Goal: Understand process/instructions

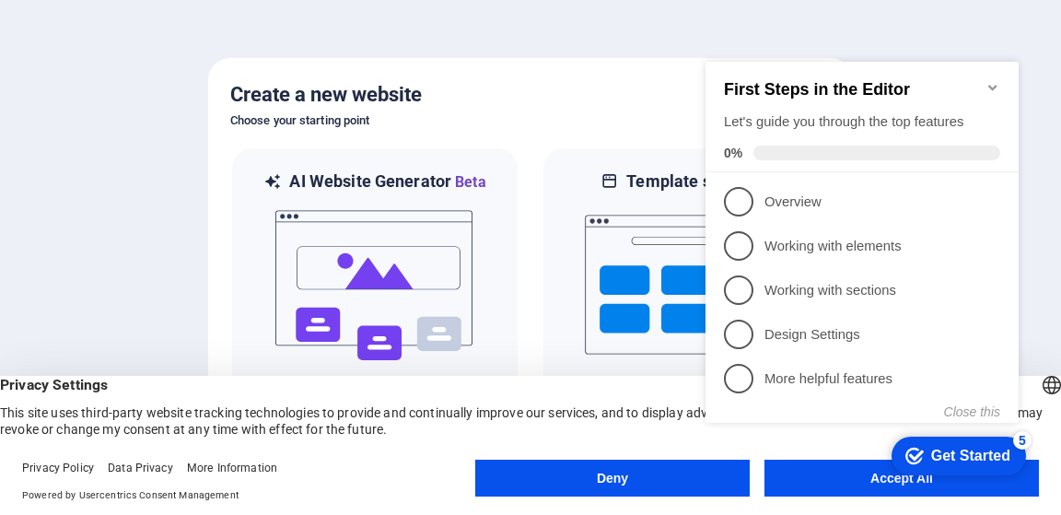
click div "checkmark Get Started 5 First Steps in the Editor Let's guide you through the t…"
click at [993, 80] on icon "Minimize checklist" at bounding box center [992, 87] width 15 height 15
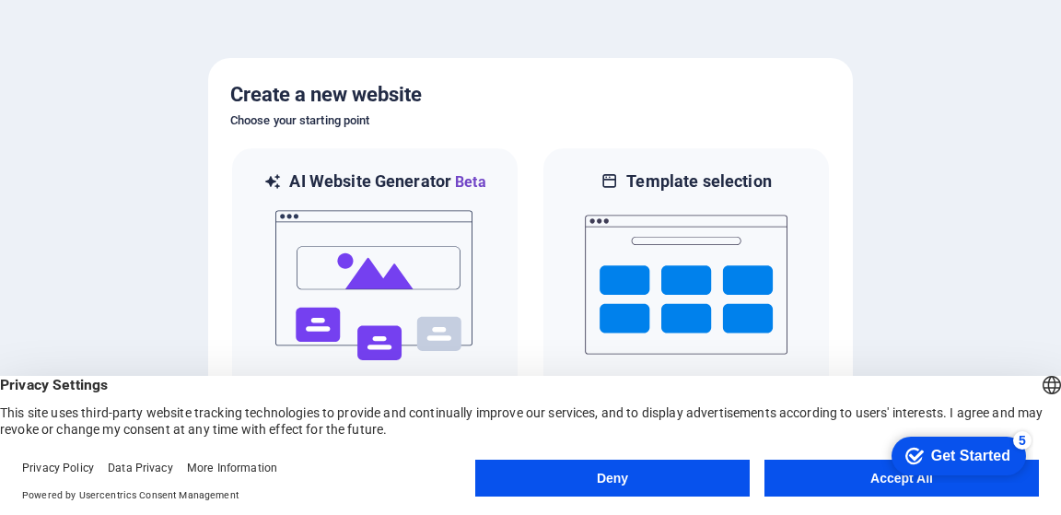
click div "checkmark Get Started 5 First Steps in the Editor Let's guide you through the t…"
click at [943, 452] on div "Get Started" at bounding box center [970, 455] width 79 height 17
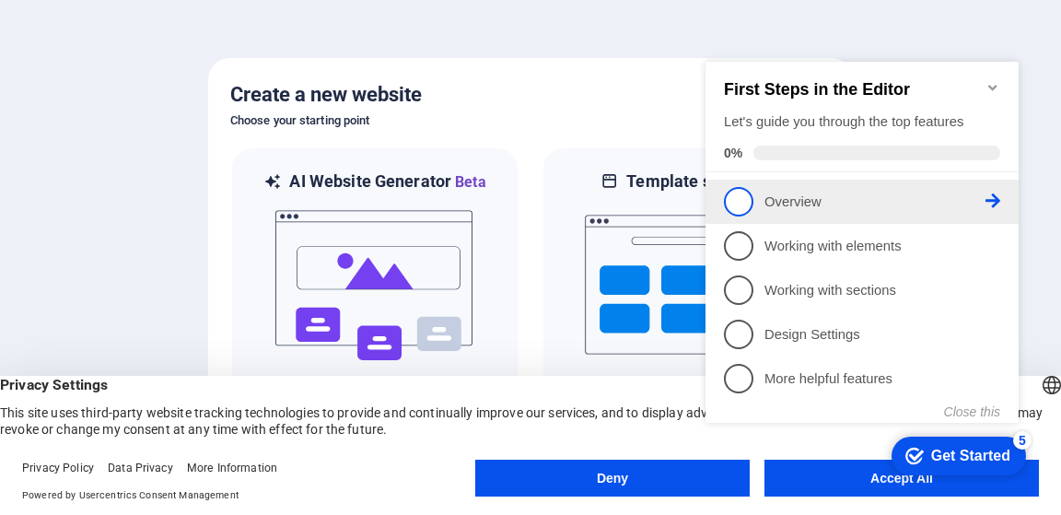
click at [738, 205] on span "1" at bounding box center [738, 201] width 29 height 29
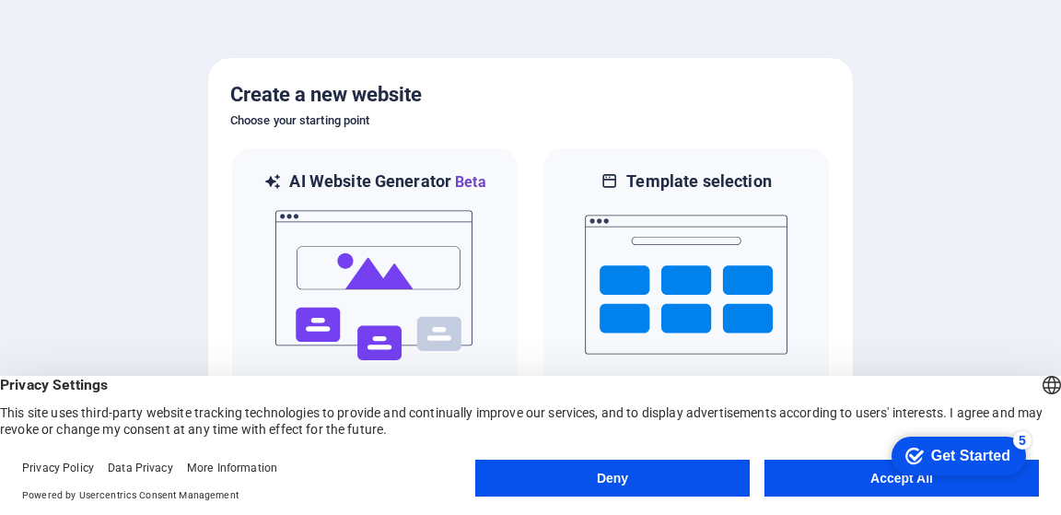
click div "checkmark Get Started 5 First Steps in the Editor Let's guide you through the t…"
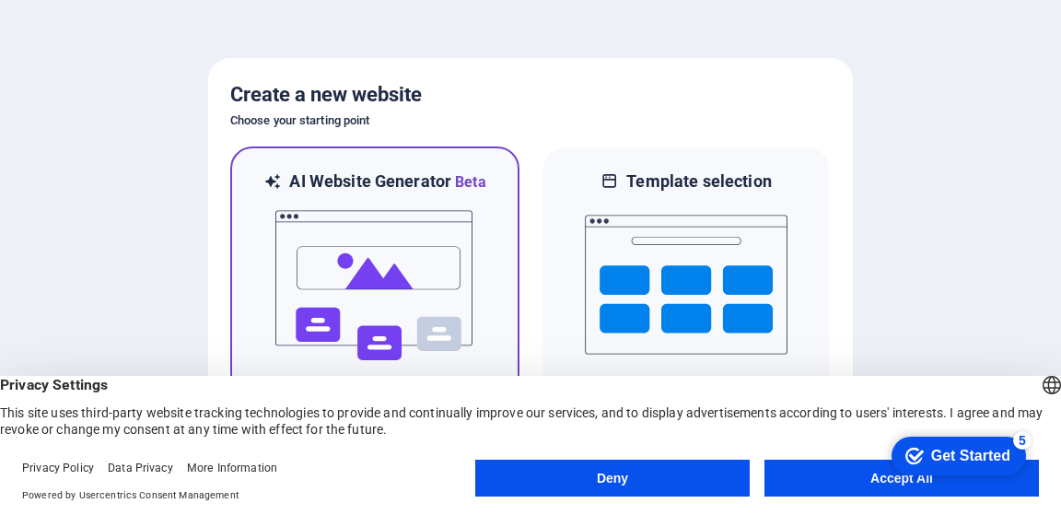
click at [436, 176] on h6 "AI Website Generator Beta" at bounding box center [387, 181] width 196 height 23
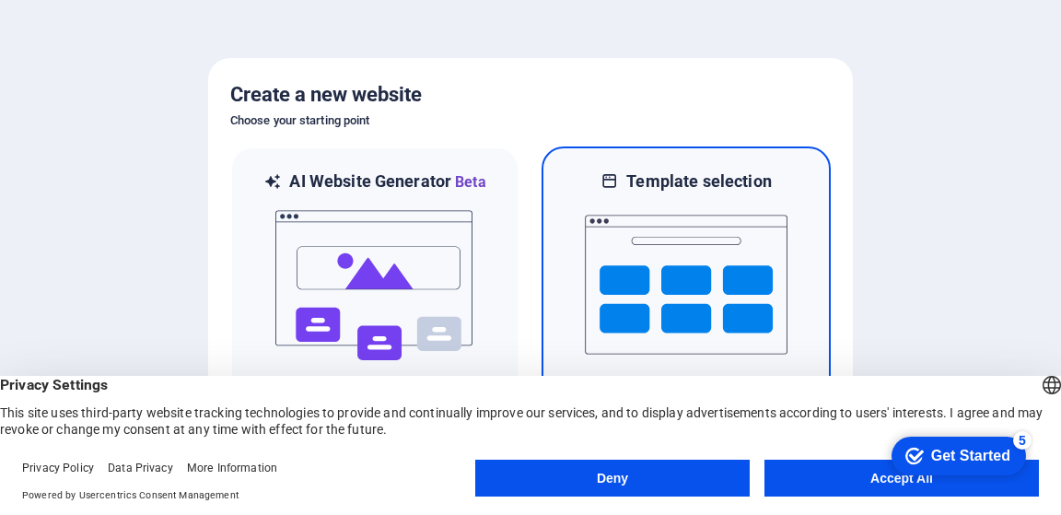
click at [691, 200] on img at bounding box center [686, 284] width 203 height 184
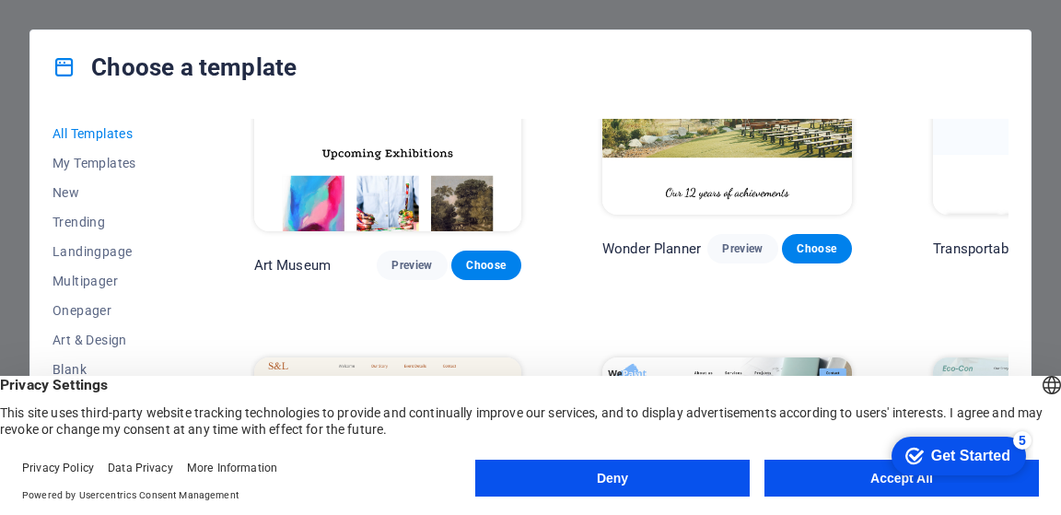
scroll to position [276, 0]
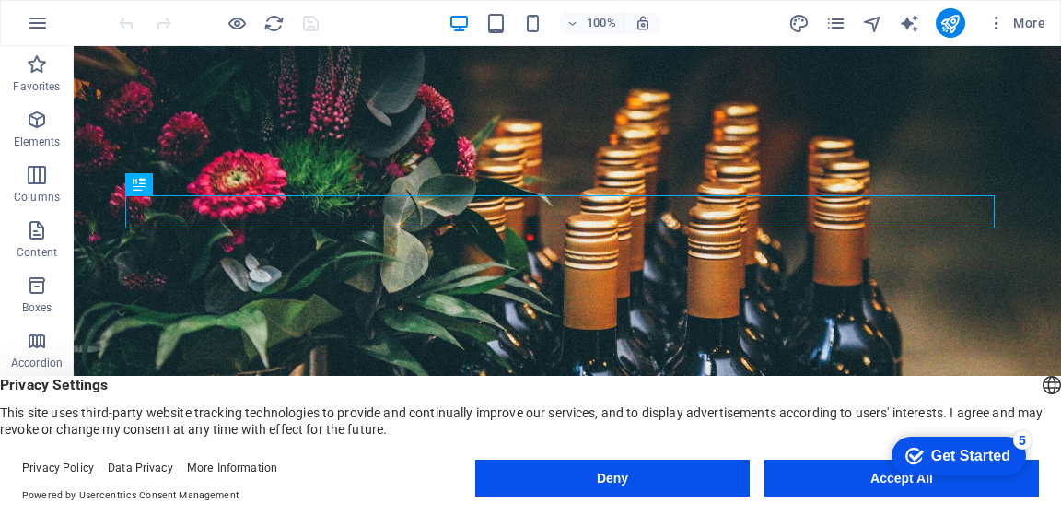
click div "checkmark Get Started 5 First Steps in the Editor Let's guide you through the t…"
click at [35, 290] on icon "button" at bounding box center [37, 285] width 22 height 22
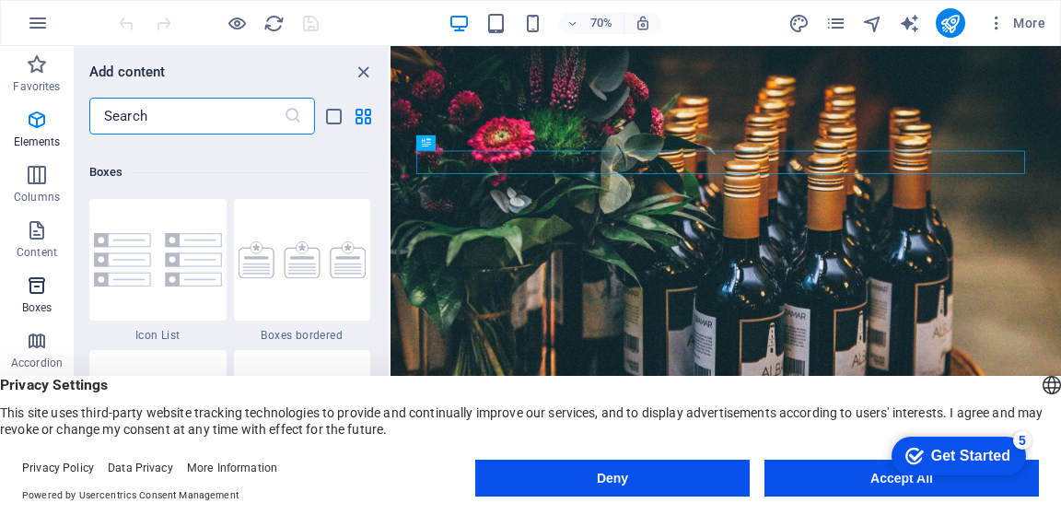
scroll to position [5079, 0]
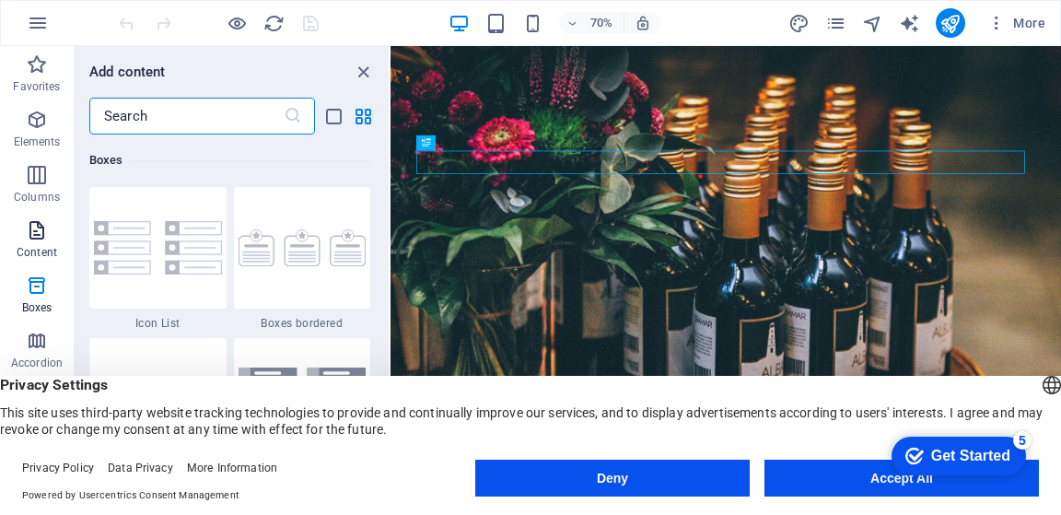
click at [34, 224] on icon "button" at bounding box center [37, 230] width 22 height 22
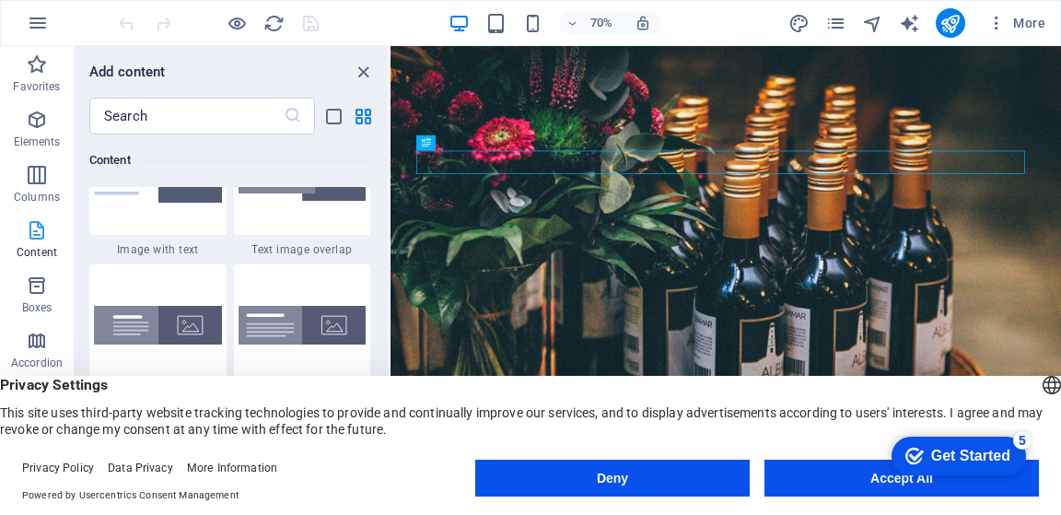
scroll to position [3222, 0]
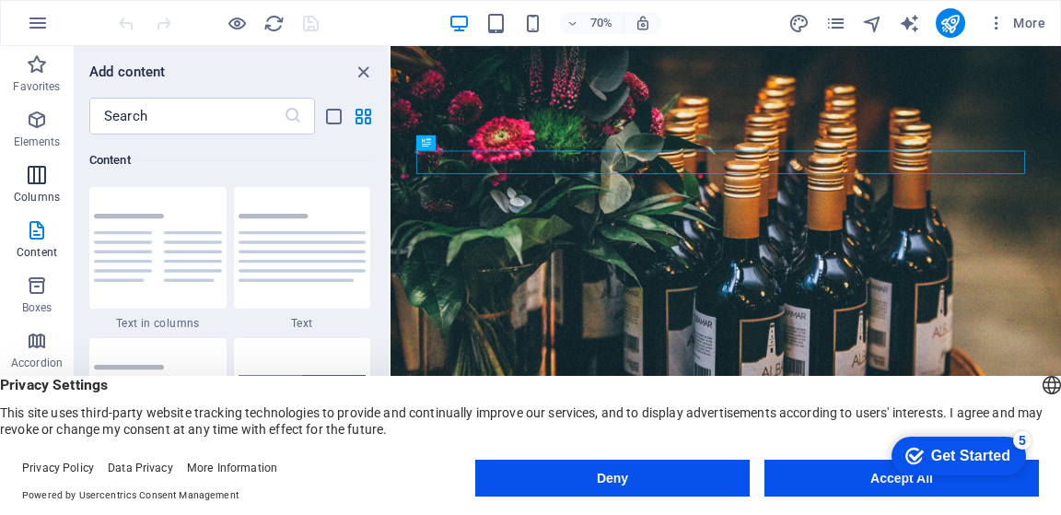
click at [33, 180] on icon "button" at bounding box center [37, 175] width 22 height 22
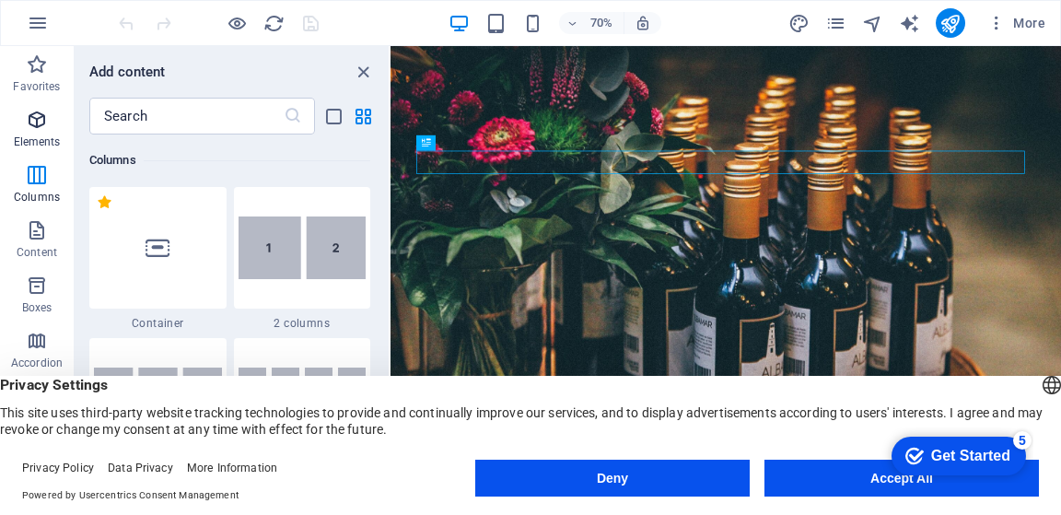
click at [41, 115] on icon "button" at bounding box center [37, 120] width 22 height 22
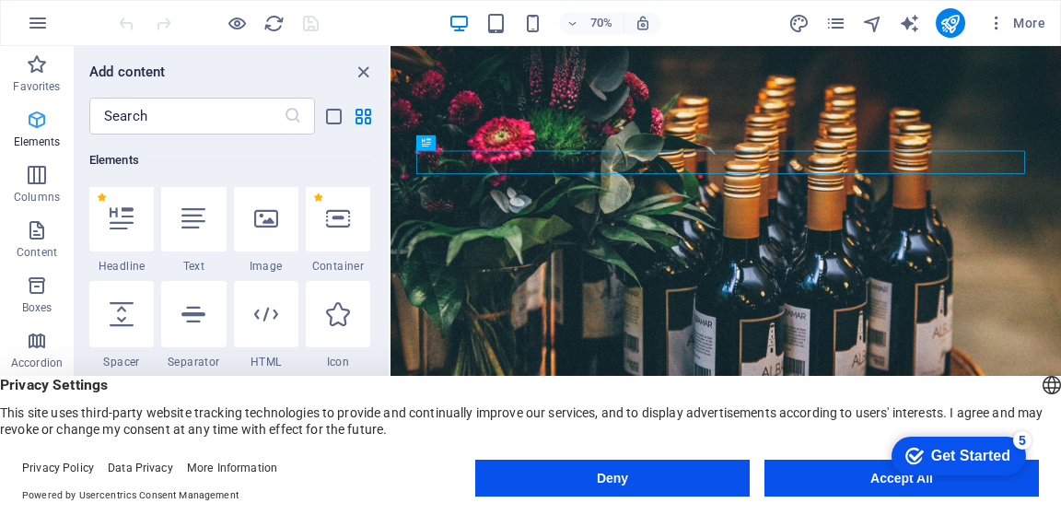
scroll to position [196, 0]
